Goal: Transaction & Acquisition: Book appointment/travel/reservation

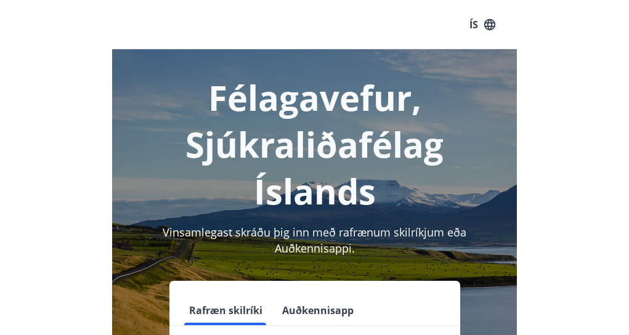
scroll to position [152, 0]
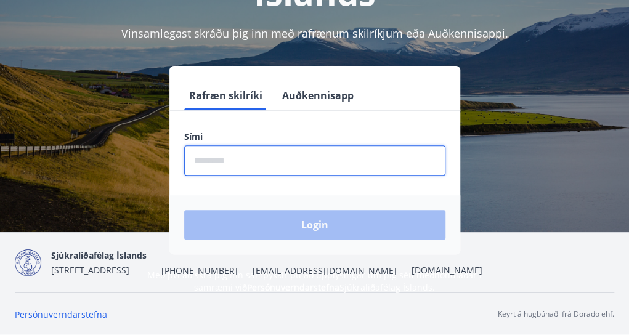
click at [271, 148] on input "phone" at bounding box center [314, 160] width 261 height 30
type input "********"
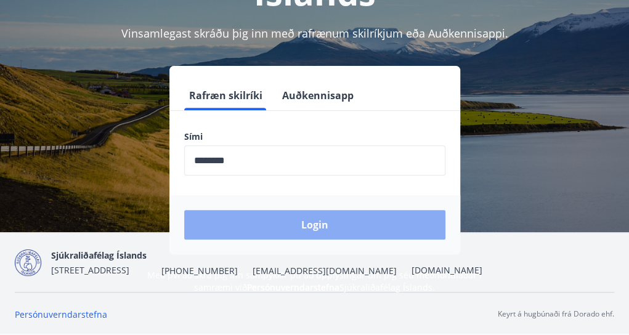
click at [275, 223] on button "Login" at bounding box center [314, 225] width 261 height 30
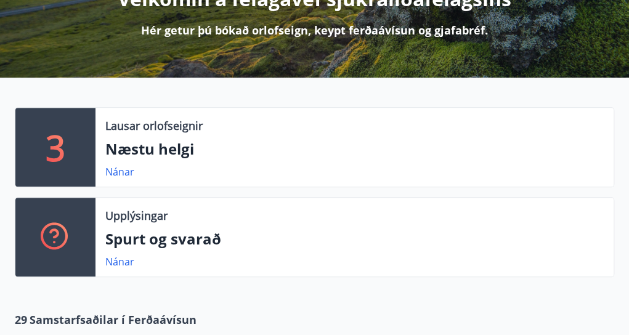
scroll to position [183, 0]
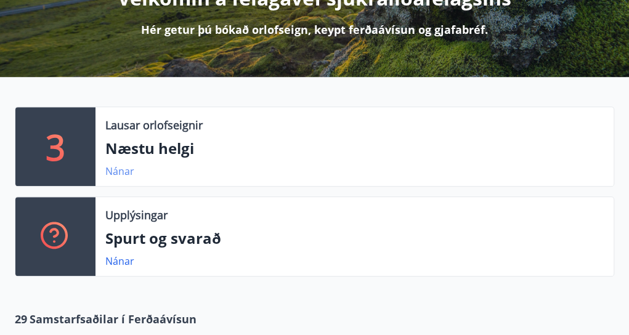
click at [119, 171] on link "Nánar" at bounding box center [119, 171] width 29 height 14
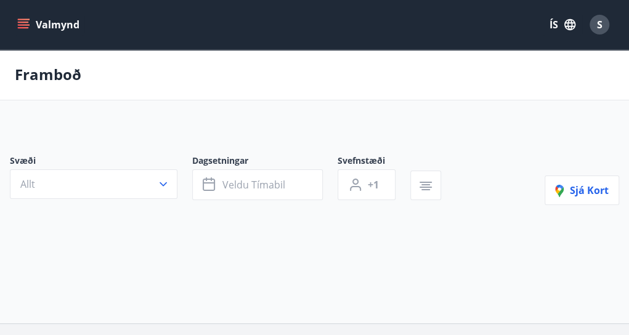
type input "*"
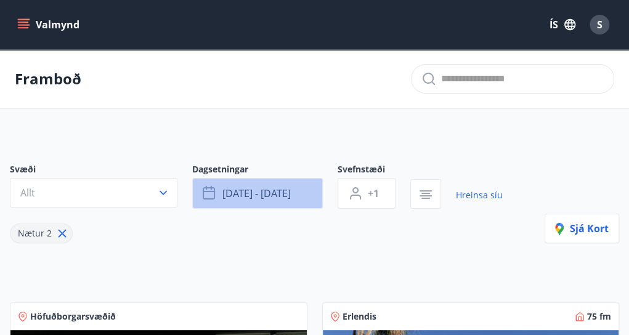
click at [315, 193] on button "ágú 15 - ágú 18" at bounding box center [257, 193] width 131 height 31
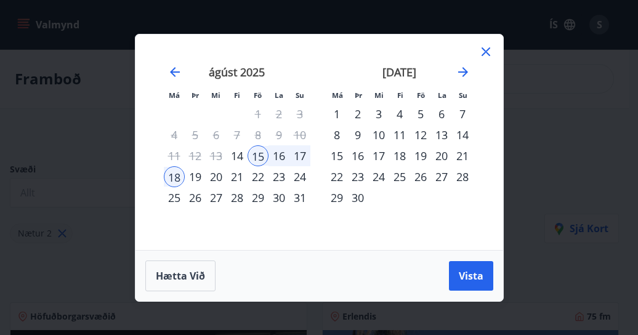
click at [172, 197] on div "25" at bounding box center [174, 197] width 21 height 21
click at [214, 201] on div "27" at bounding box center [216, 197] width 21 height 21
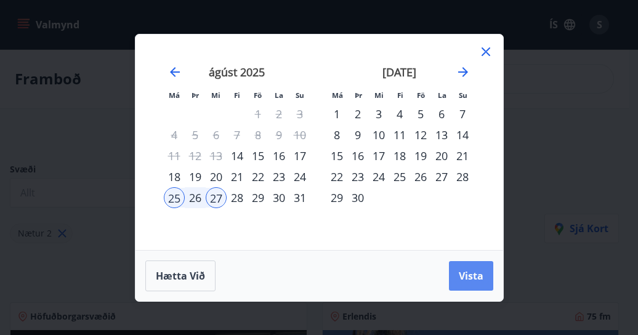
click at [467, 278] on span "Vista" at bounding box center [471, 276] width 25 height 14
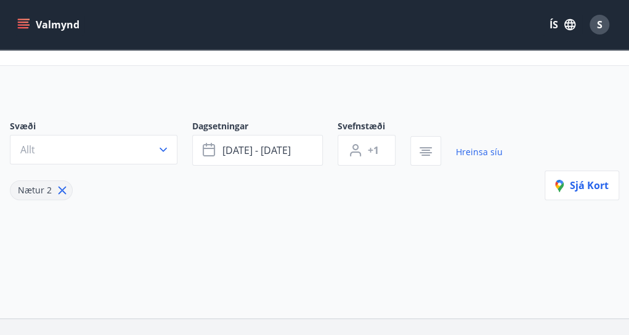
scroll to position [42, 0]
click at [388, 142] on button "+1" at bounding box center [366, 150] width 58 height 31
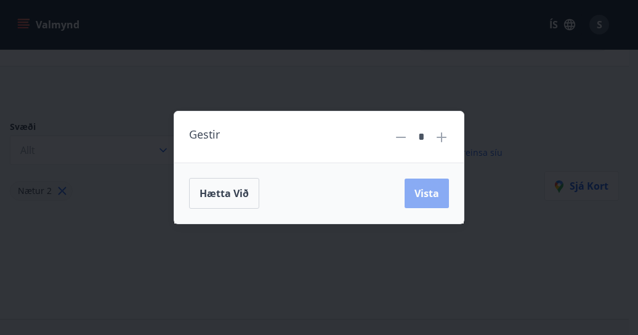
click at [414, 195] on button "Vista" at bounding box center [427, 194] width 44 height 30
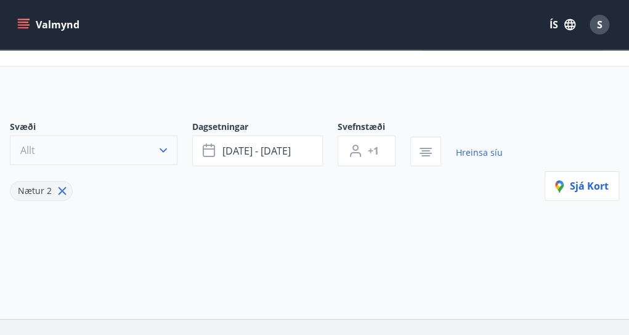
click at [34, 146] on span "Allt" at bounding box center [27, 150] width 15 height 14
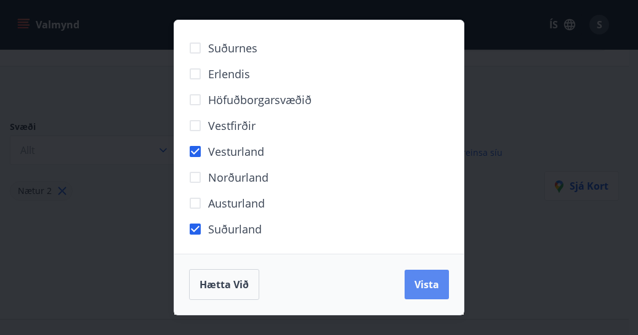
click at [432, 281] on span "Vista" at bounding box center [426, 285] width 25 height 14
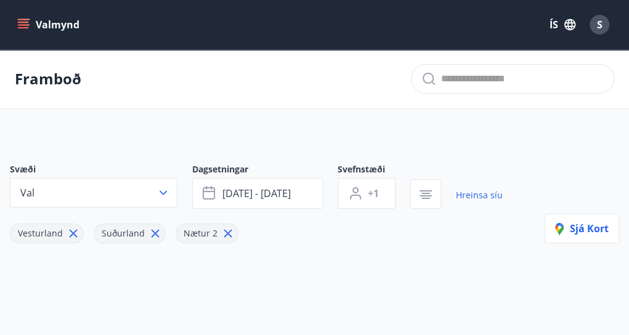
click at [453, 60] on div "Framboð" at bounding box center [314, 79] width 629 height 60
click at [462, 75] on input "text" at bounding box center [522, 79] width 163 height 20
click at [552, 233] on button "Sjá kort" at bounding box center [581, 229] width 75 height 30
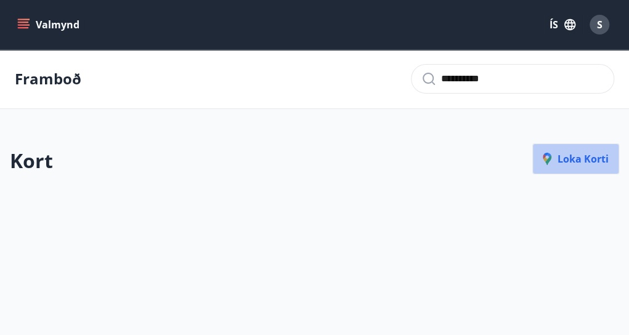
click at [578, 158] on span "Loka korti" at bounding box center [575, 159] width 66 height 14
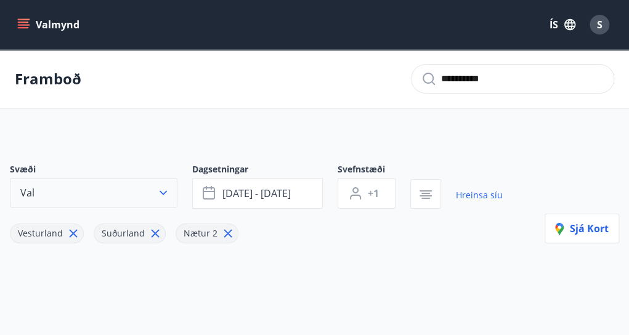
click at [163, 190] on icon "button" at bounding box center [163, 193] width 12 height 12
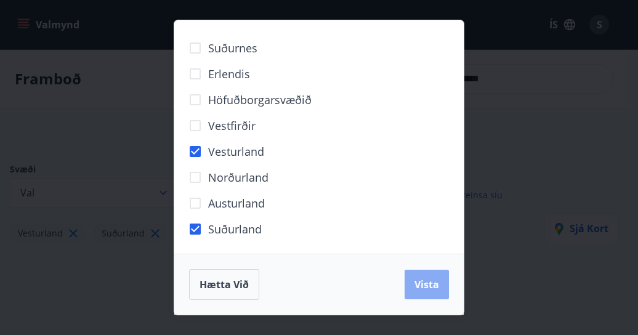
click at [413, 286] on button "Vista" at bounding box center [427, 285] width 44 height 30
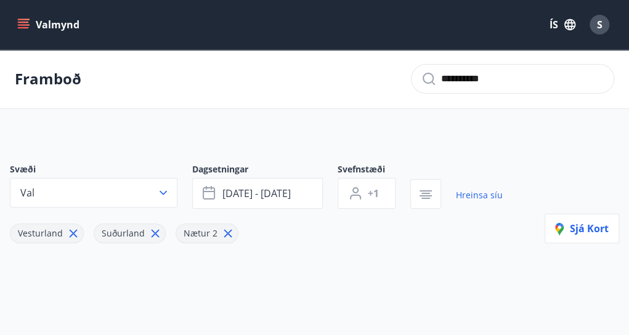
click at [516, 80] on input "**********" at bounding box center [522, 79] width 163 height 20
type input "*"
click at [429, 78] on icon at bounding box center [428, 78] width 15 height 15
click at [498, 85] on input "****" at bounding box center [522, 79] width 163 height 20
type input "*"
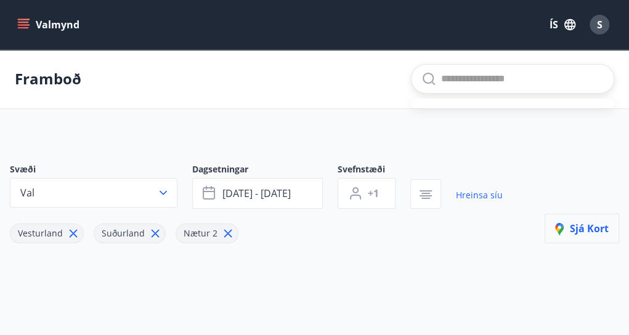
click at [562, 228] on icon "button" at bounding box center [560, 230] width 6 height 10
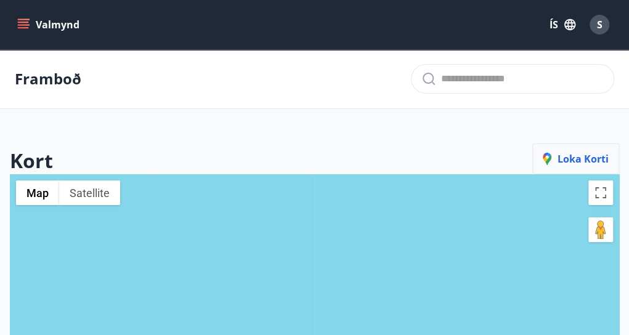
click at [565, 162] on span "Loka korti" at bounding box center [575, 159] width 66 height 14
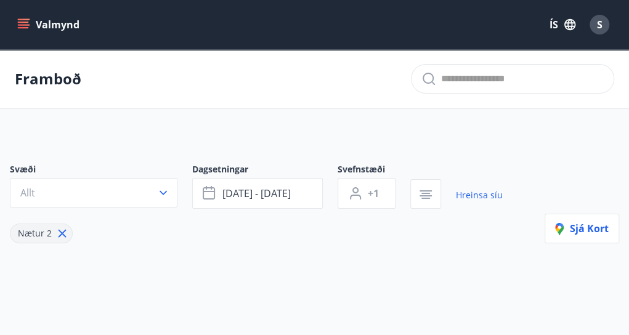
scroll to position [42, 0]
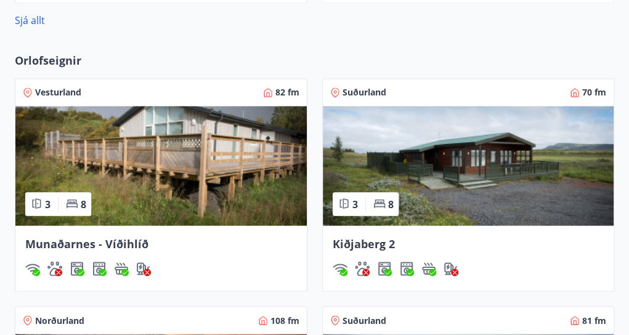
scroll to position [836, 0]
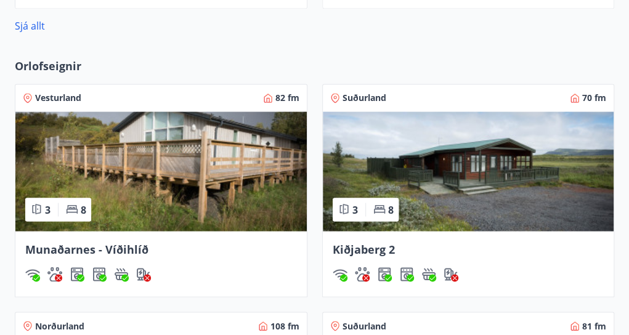
click at [214, 179] on img at bounding box center [160, 170] width 291 height 119
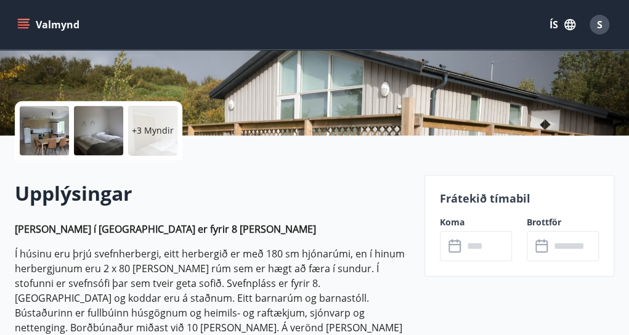
scroll to position [235, 0]
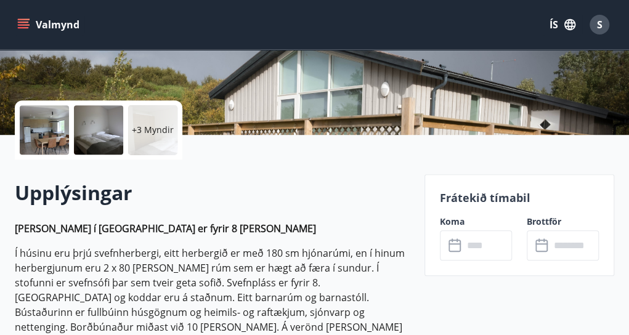
click at [477, 249] on input "text" at bounding box center [487, 245] width 49 height 30
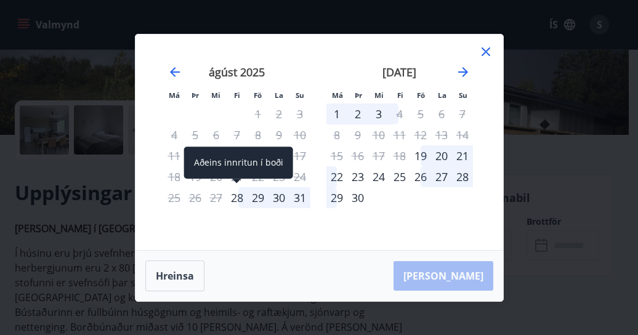
click at [236, 193] on div "28" at bounding box center [237, 197] width 21 height 21
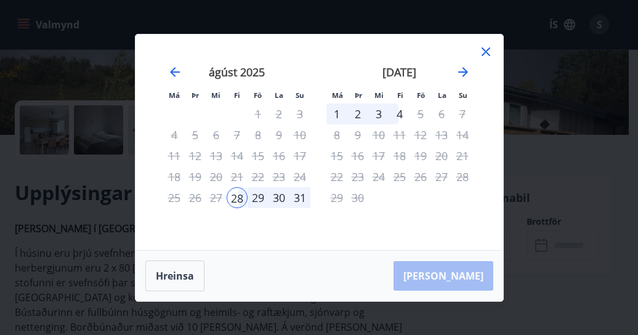
click at [305, 195] on div "31" at bounding box center [299, 197] width 21 height 21
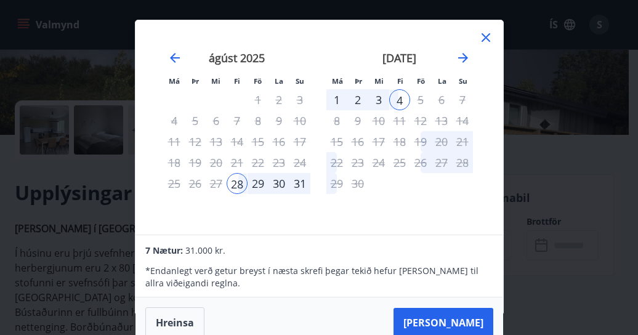
click at [297, 182] on div "31" at bounding box center [299, 183] width 21 height 21
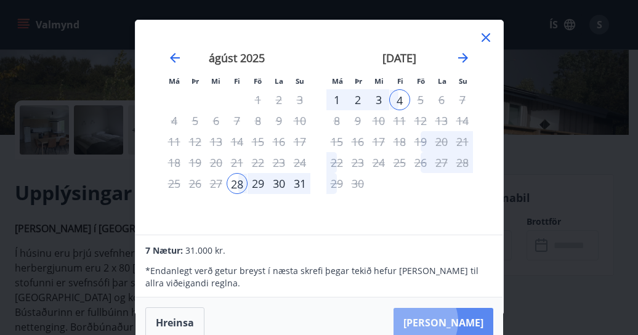
click at [455, 321] on button "Taka Frá" at bounding box center [443, 323] width 100 height 30
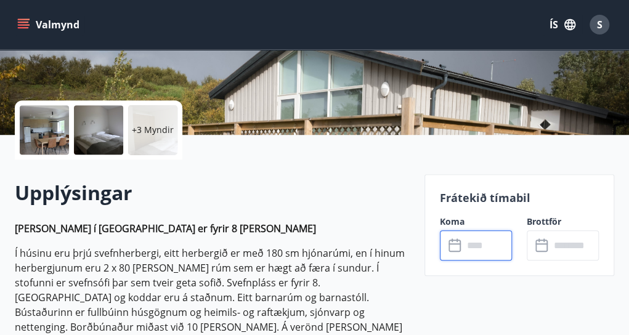
type input "******"
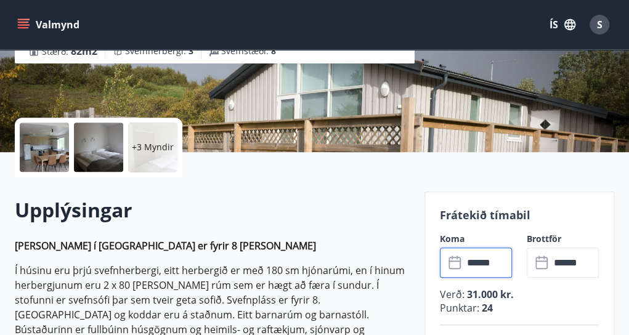
scroll to position [218, 0]
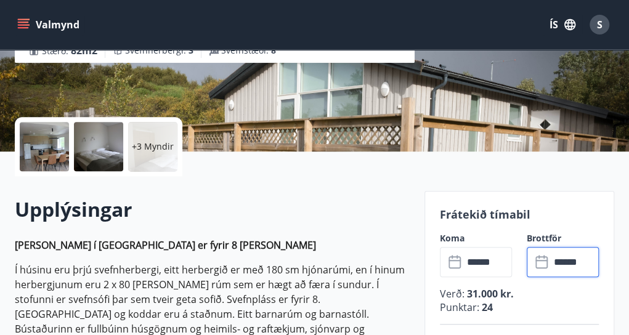
click at [554, 258] on input "******" at bounding box center [574, 262] width 49 height 30
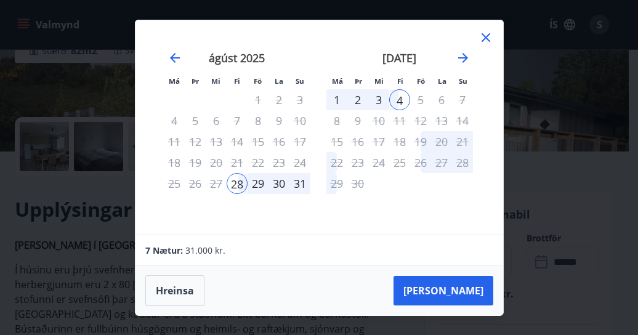
click at [297, 187] on div "31" at bounding box center [299, 183] width 21 height 21
click at [296, 186] on div "31" at bounding box center [299, 183] width 21 height 21
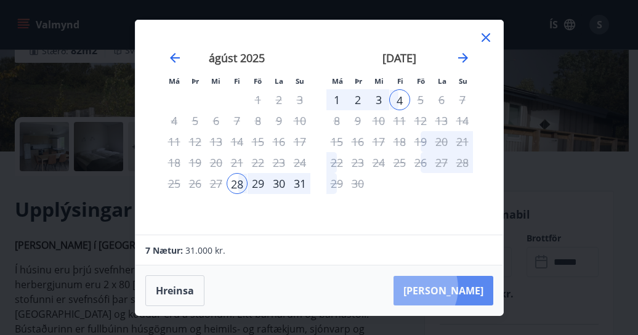
click at [447, 288] on button "Taka Frá" at bounding box center [443, 291] width 100 height 30
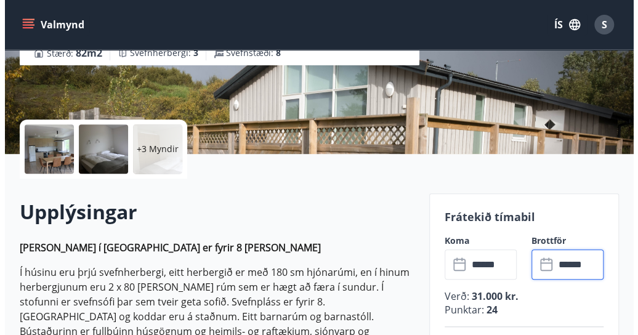
scroll to position [216, 0]
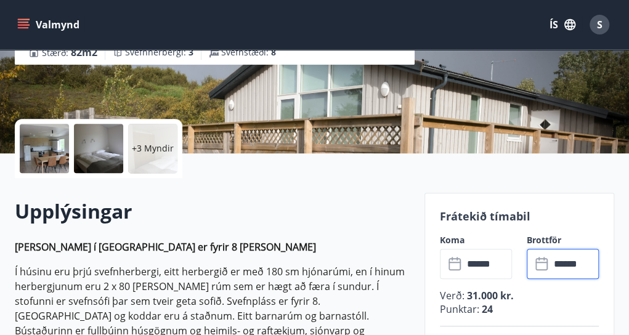
click at [141, 136] on div "+3 Myndir" at bounding box center [152, 148] width 49 height 49
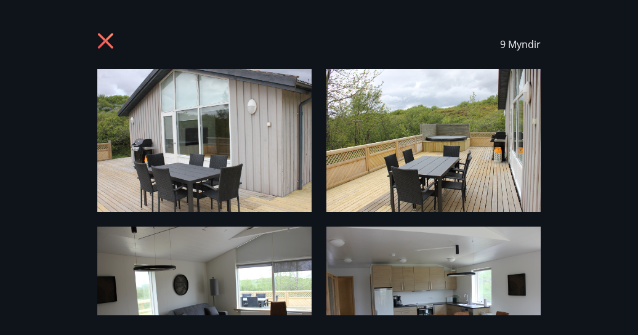
click at [389, 265] on img at bounding box center [433, 298] width 214 height 143
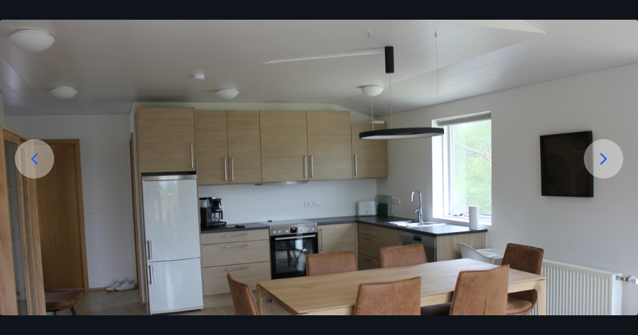
scroll to position [78, 0]
click at [603, 159] on icon at bounding box center [603, 159] width 7 height 12
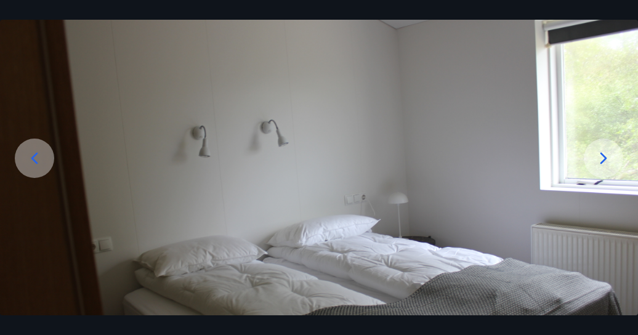
click at [603, 159] on icon at bounding box center [603, 159] width 7 height 12
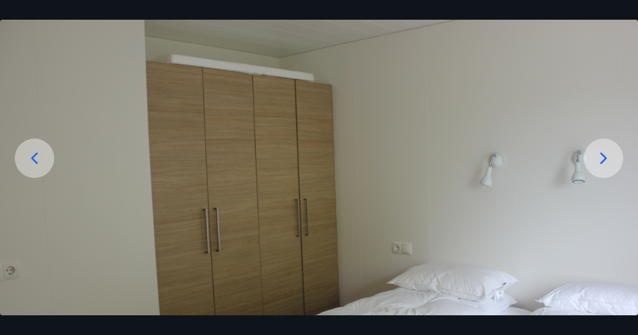
click at [603, 159] on icon at bounding box center [603, 159] width 7 height 12
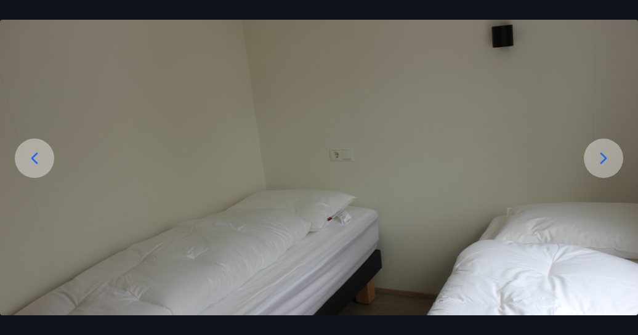
click at [603, 159] on icon at bounding box center [603, 159] width 7 height 12
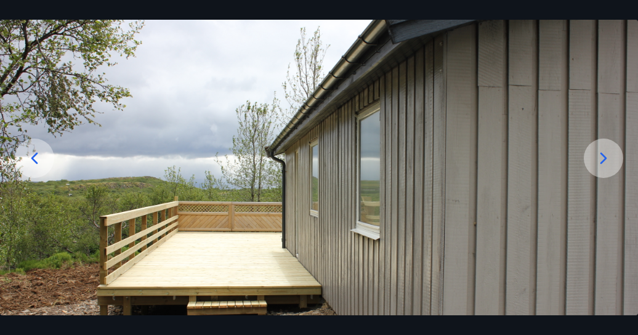
click at [603, 159] on icon at bounding box center [603, 159] width 7 height 12
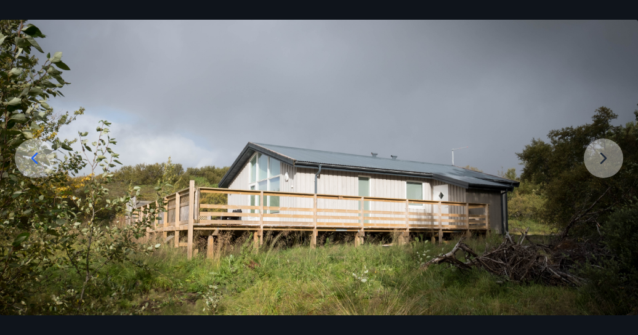
click at [603, 159] on img at bounding box center [319, 203] width 638 height 425
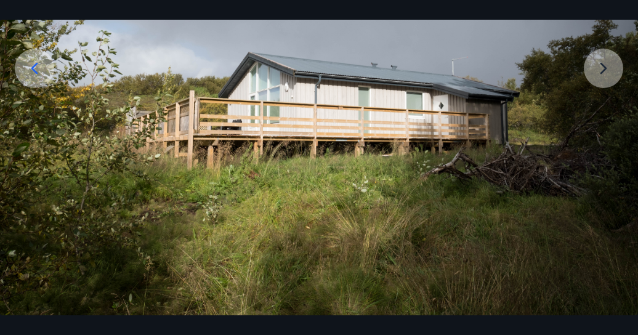
scroll to position [179, 0]
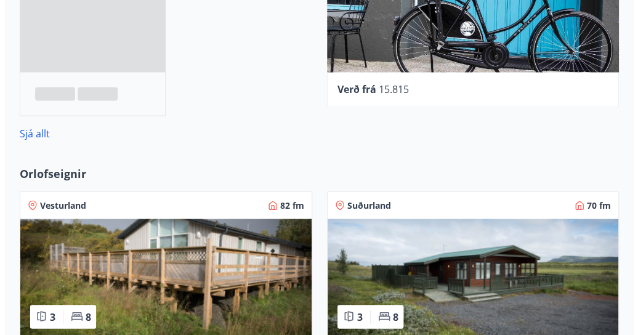
scroll to position [719, 0]
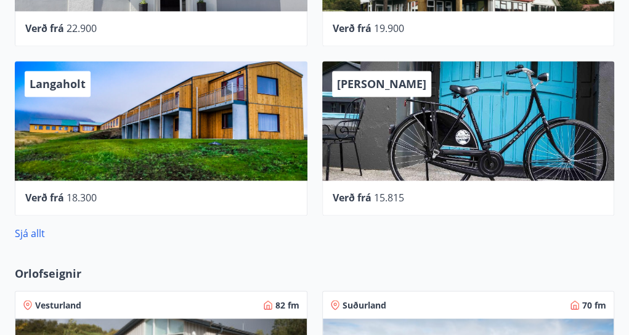
click at [144, 163] on div "Langaholt" at bounding box center [161, 120] width 292 height 119
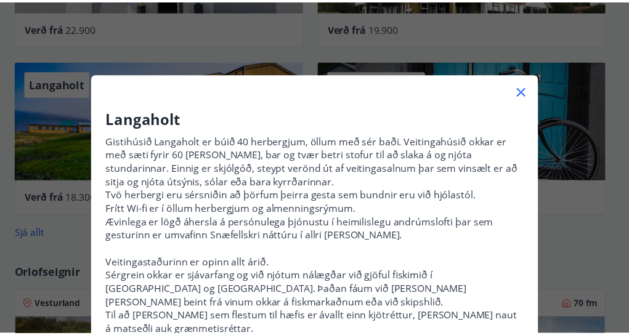
scroll to position [152, 0]
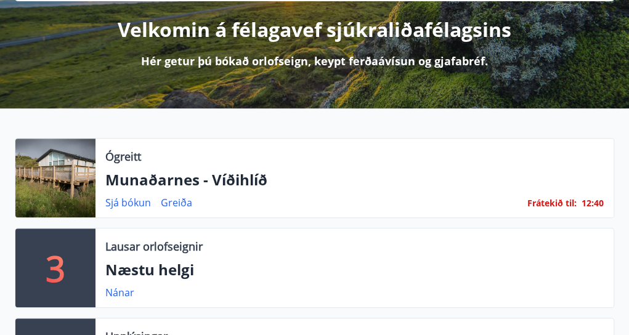
click at [155, 186] on p "Munaðarnes - Víðihlíð" at bounding box center [354, 179] width 498 height 21
click at [180, 202] on link "Greiða" at bounding box center [176, 203] width 31 height 14
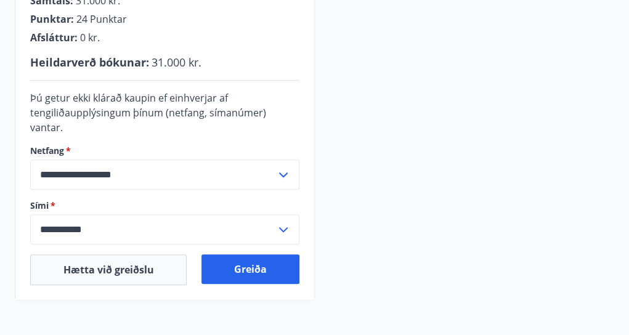
scroll to position [363, 0]
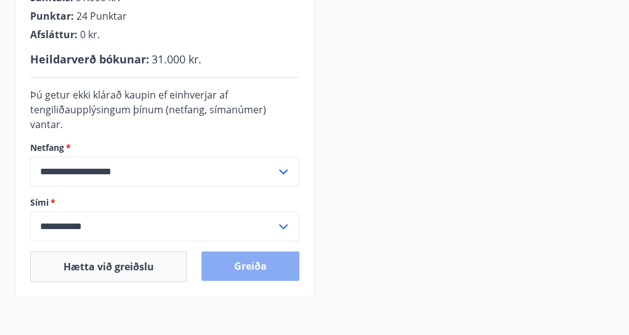
click at [241, 251] on button "Greiða" at bounding box center [249, 266] width 97 height 30
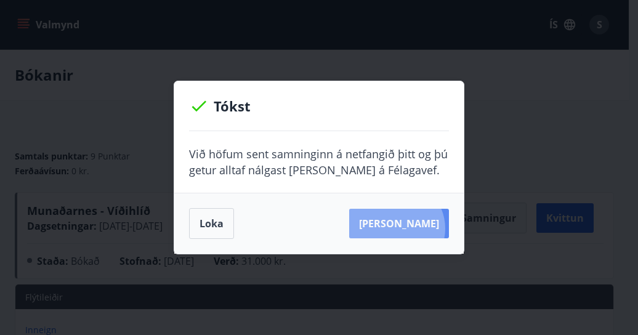
click at [416, 228] on button "Sjá samning" at bounding box center [399, 224] width 100 height 30
click at [415, 228] on button "Sjá samning" at bounding box center [399, 224] width 100 height 30
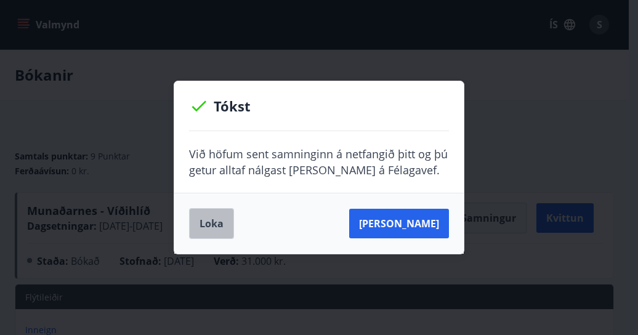
click at [208, 224] on button "Loka" at bounding box center [211, 223] width 45 height 31
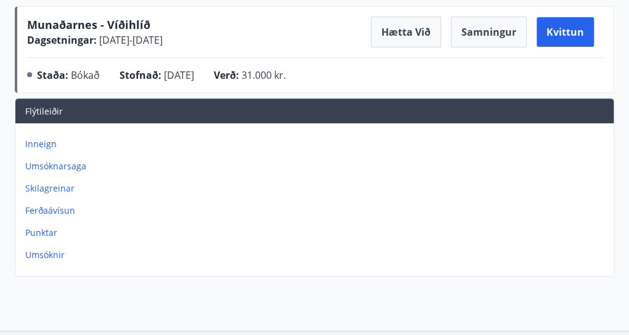
scroll to position [179, 0]
